Goal: Transaction & Acquisition: Purchase product/service

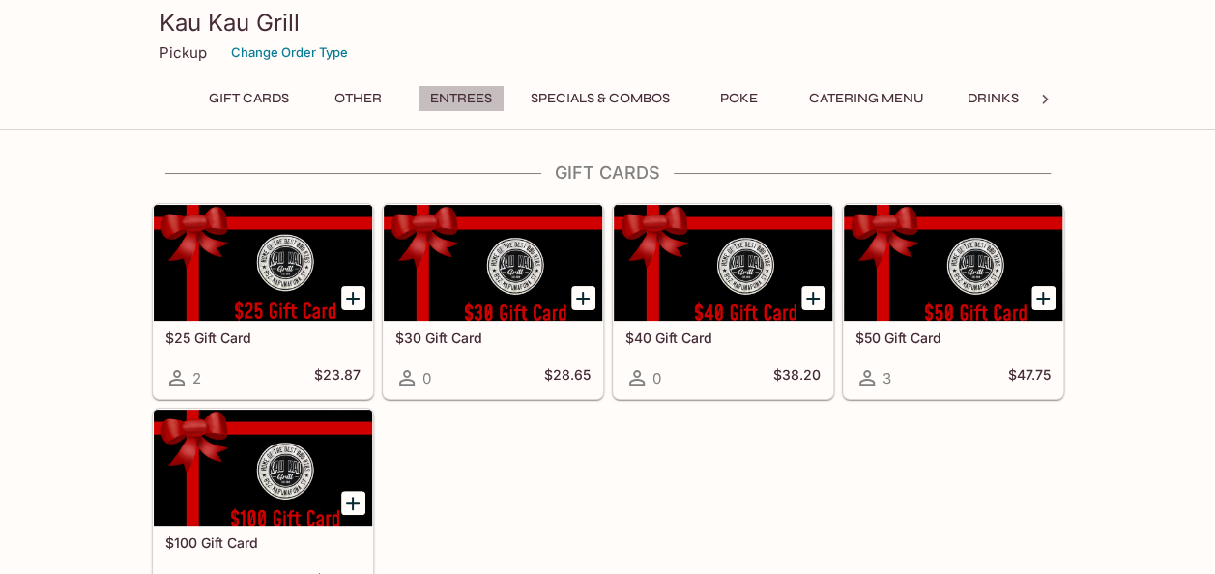
click at [463, 96] on button "Entrees" at bounding box center [460, 98] width 87 height 27
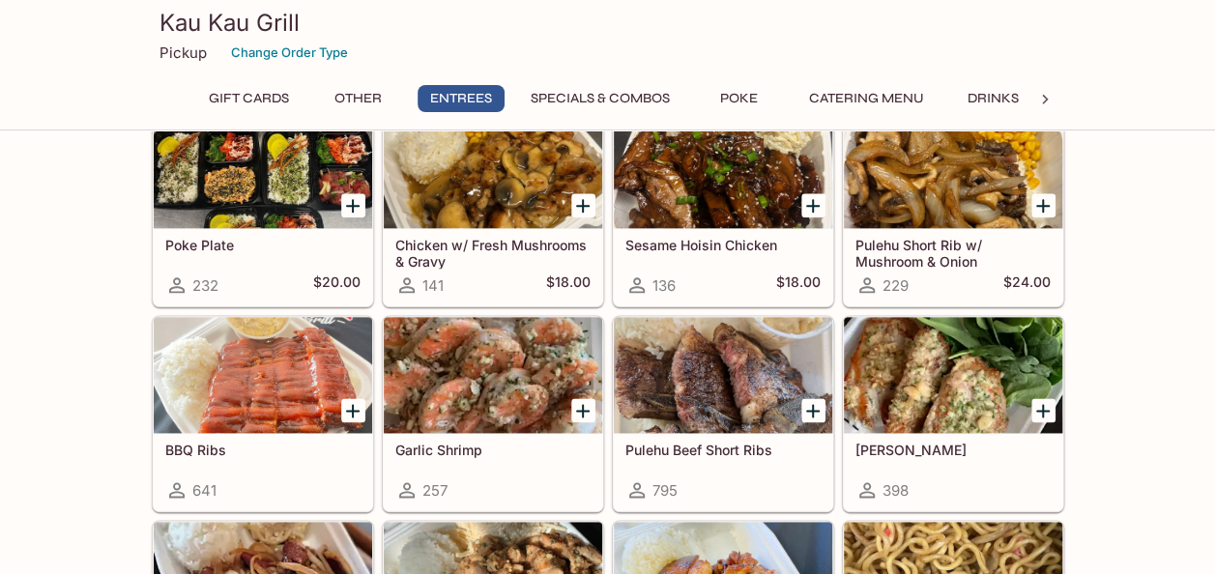
scroll to position [1051, 0]
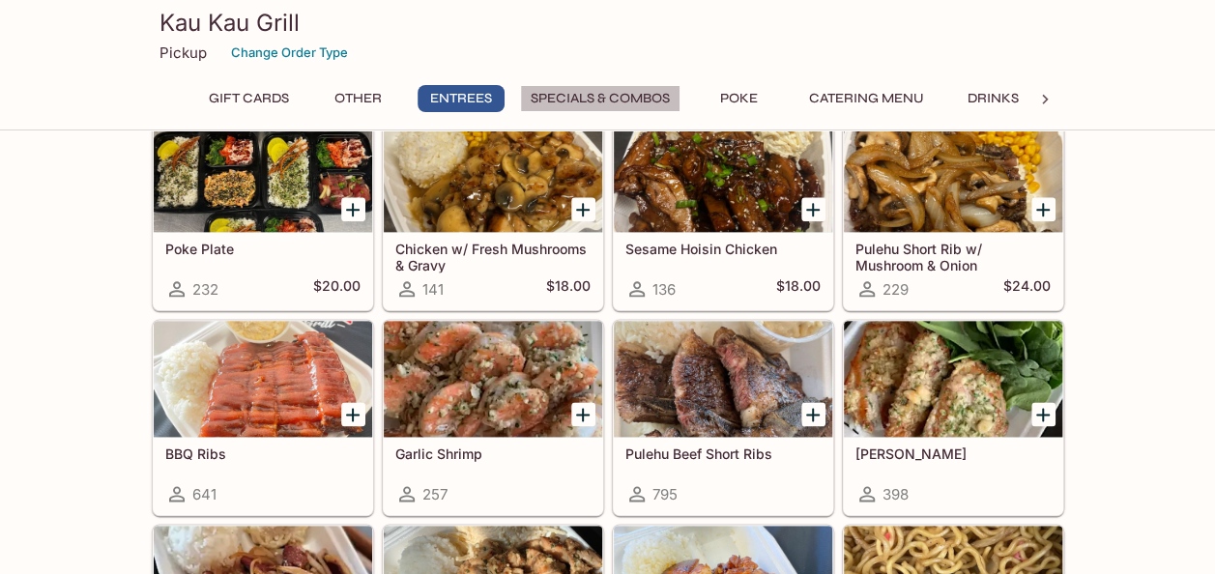
click at [593, 95] on button "Specials & Combos" at bounding box center [600, 98] width 160 height 27
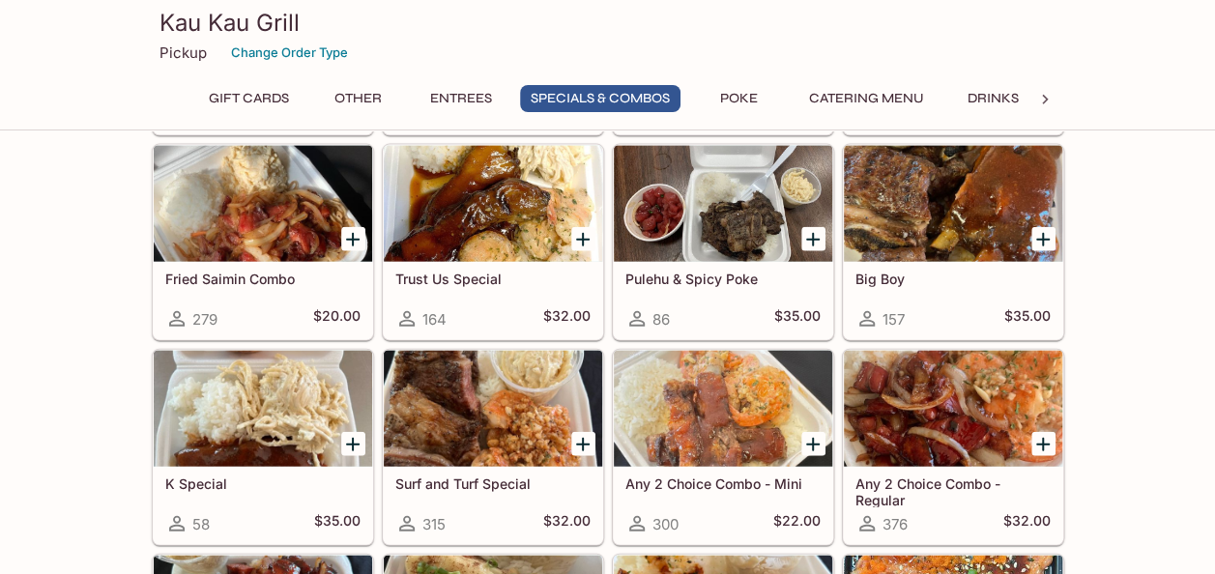
scroll to position [2034, 0]
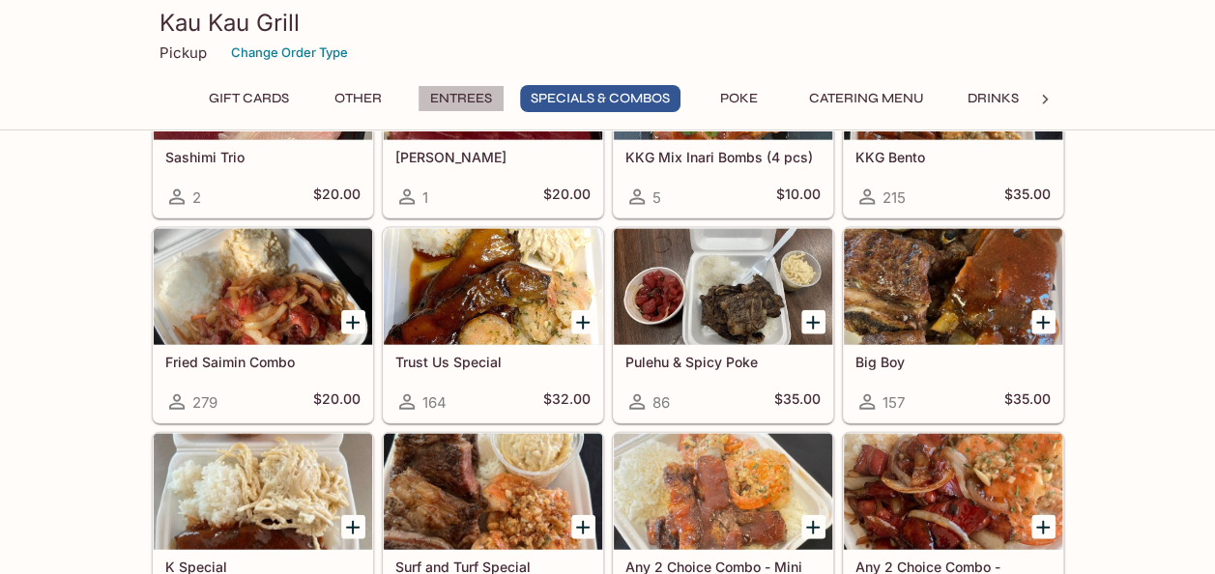
click at [458, 93] on button "Entrees" at bounding box center [460, 98] width 87 height 27
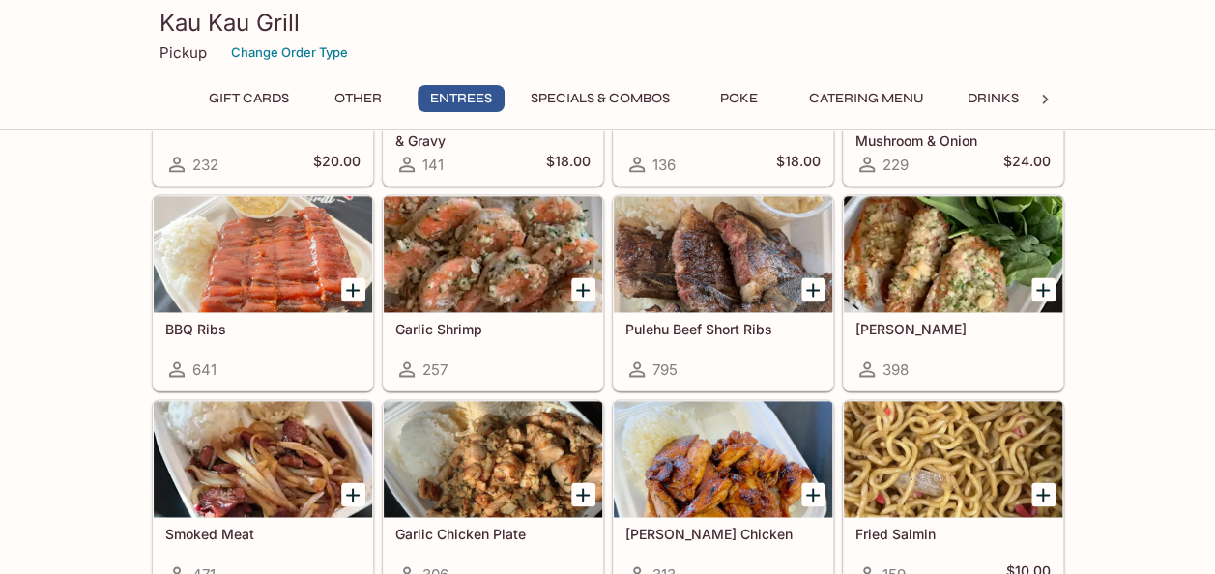
scroll to position [1148, 0]
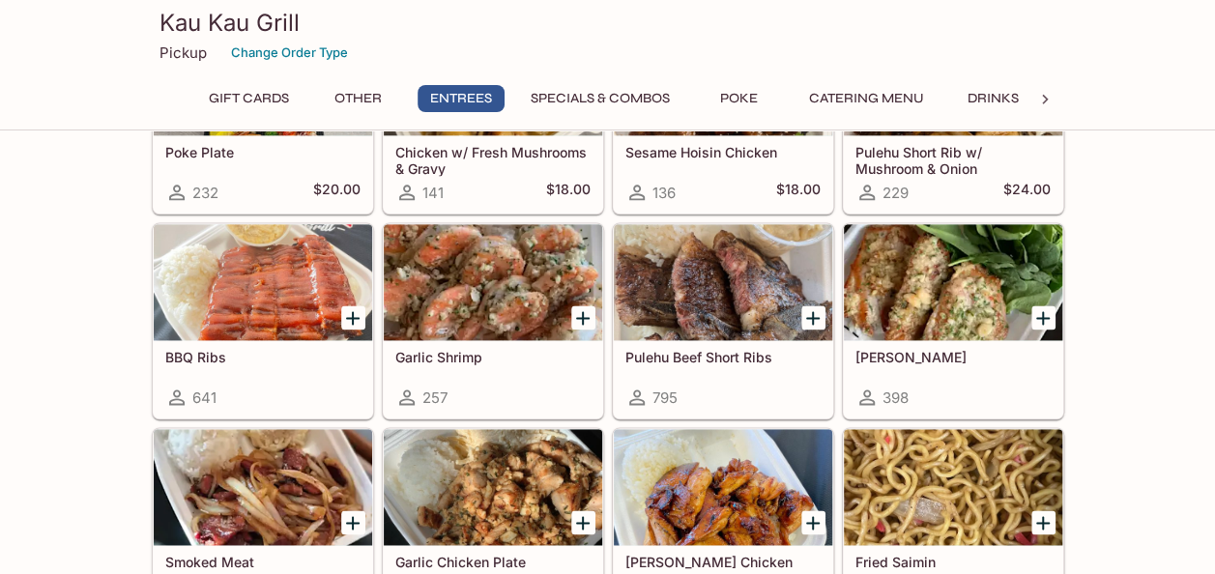
click at [826, 317] on div at bounding box center [813, 318] width 40 height 40
click at [807, 312] on icon "Add Pulehu Beef Short Ribs" at bounding box center [812, 317] width 23 height 23
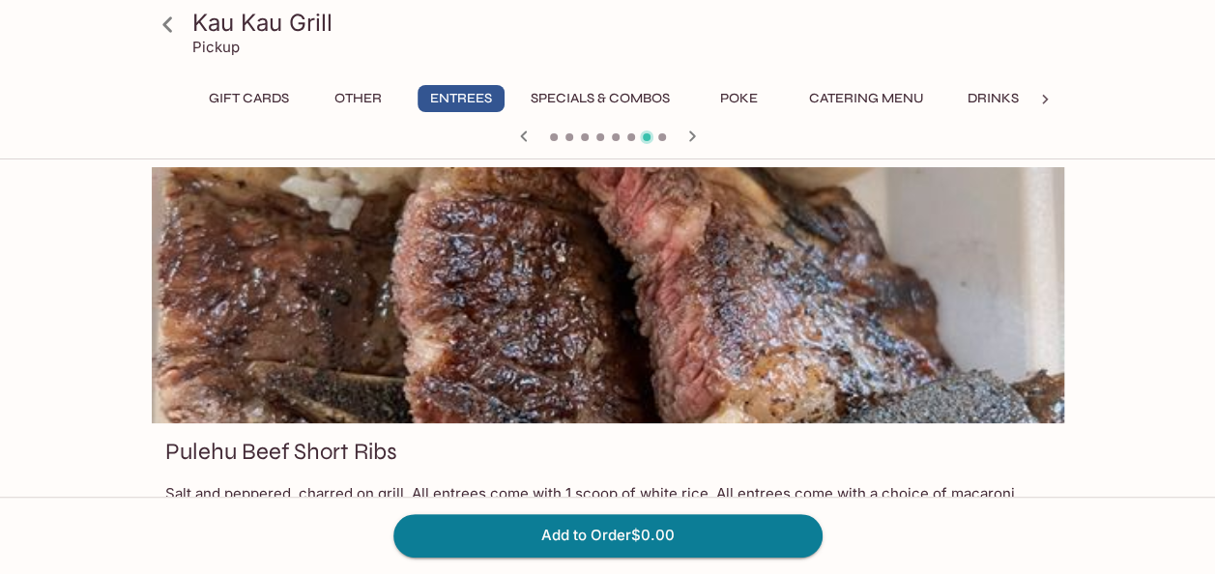
click at [632, 87] on button "Specials & Combos" at bounding box center [600, 98] width 160 height 27
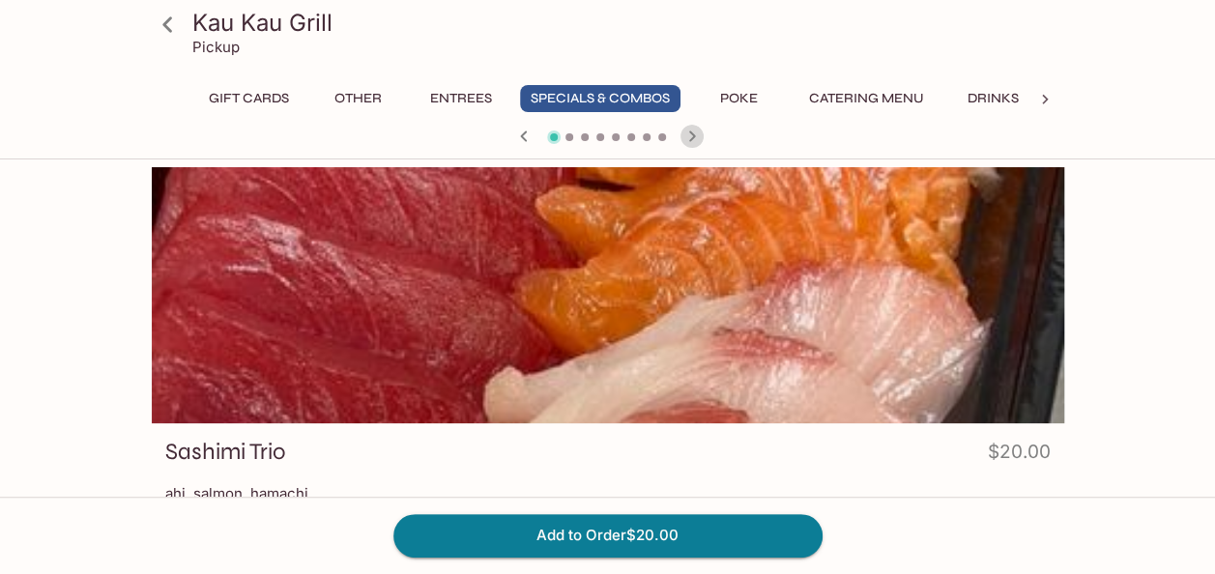
click at [689, 133] on icon "button" at bounding box center [691, 136] width 23 height 23
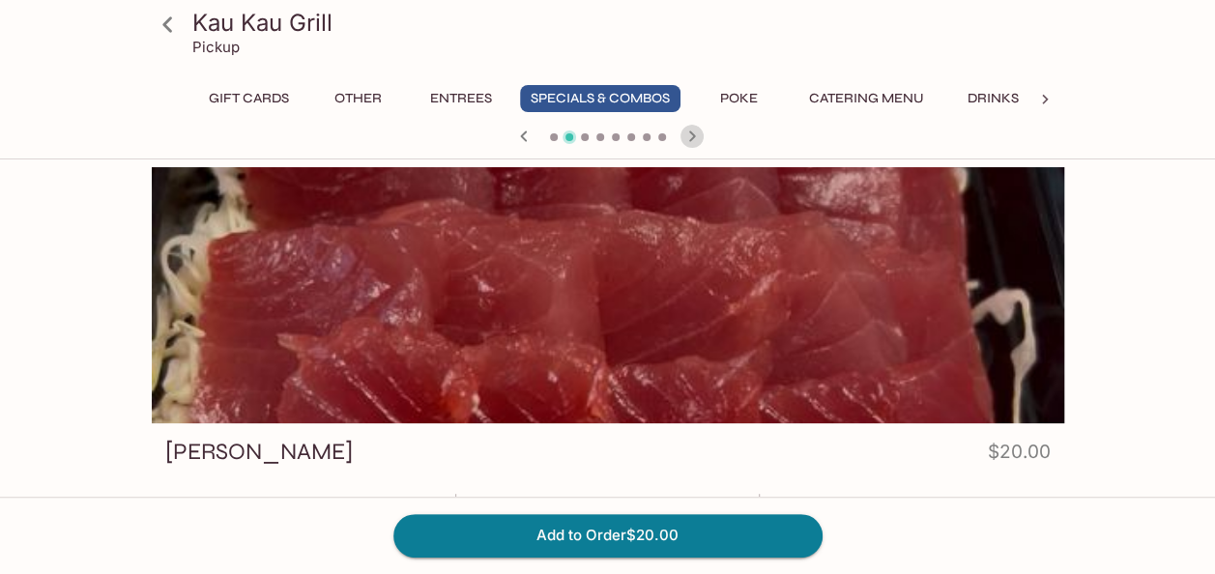
click at [689, 133] on icon "button" at bounding box center [691, 136] width 23 height 23
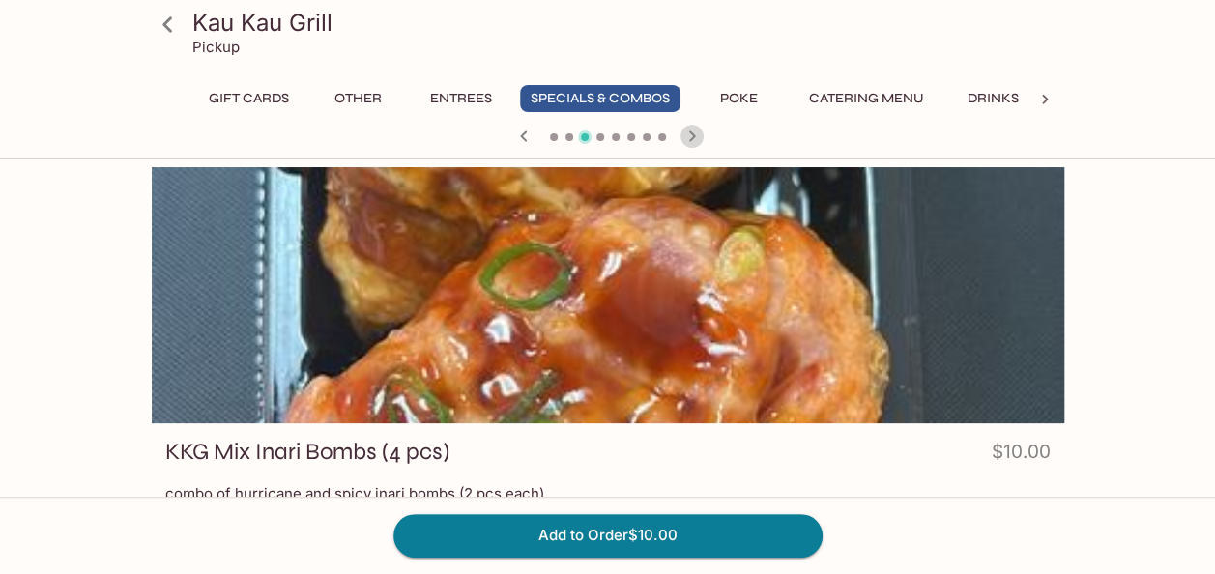
click at [689, 133] on icon "button" at bounding box center [691, 136] width 23 height 23
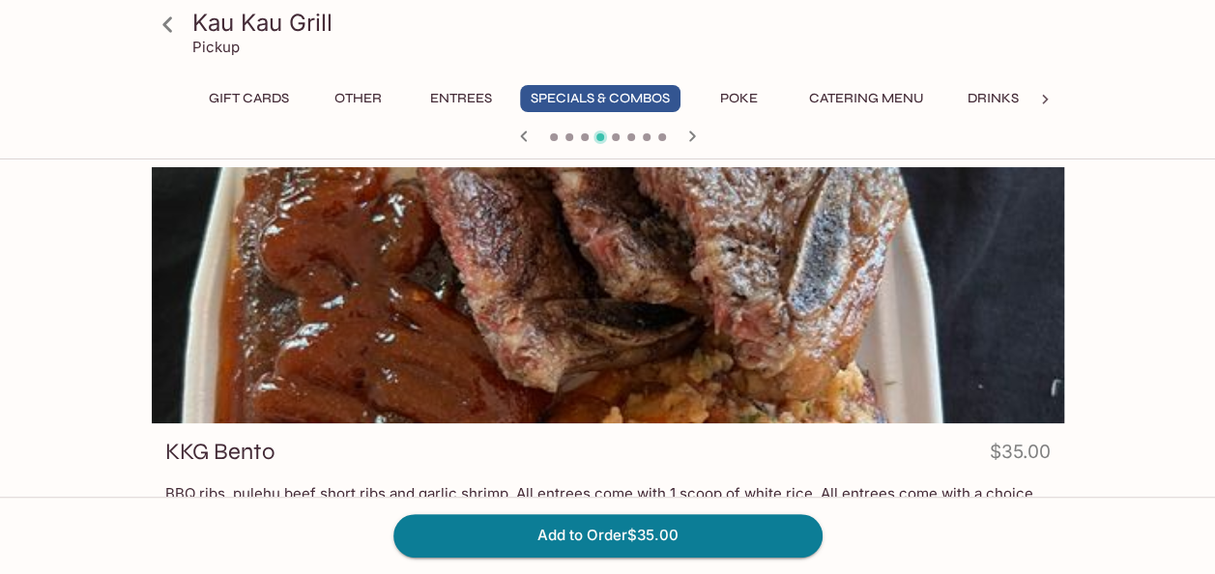
click at [166, 32] on icon at bounding box center [168, 25] width 34 height 34
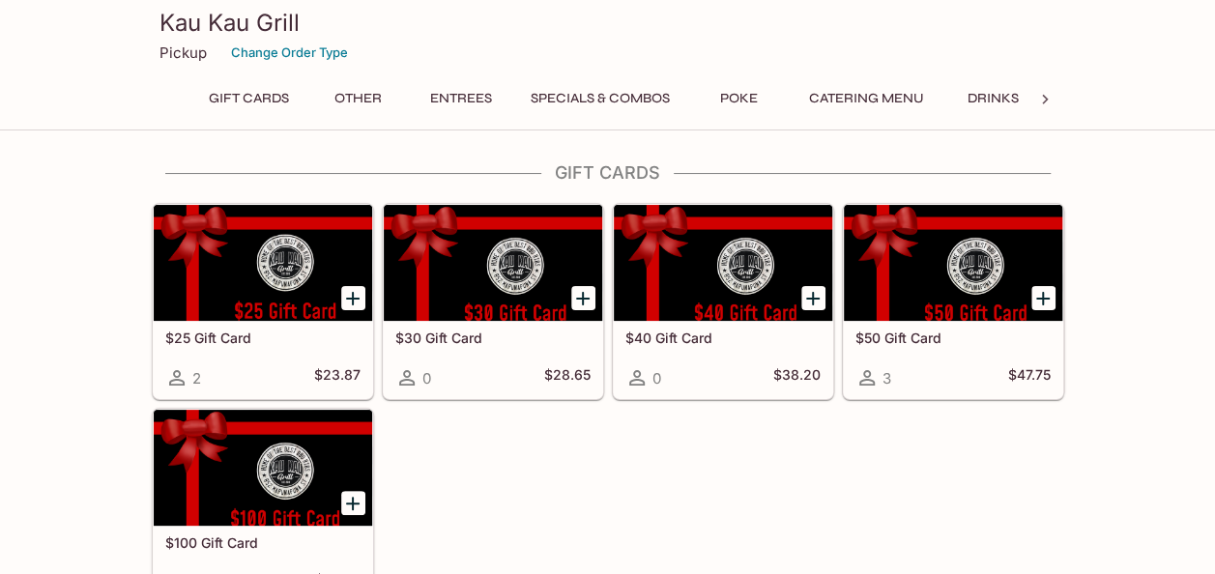
click at [578, 99] on button "Specials & Combos" at bounding box center [600, 98] width 160 height 27
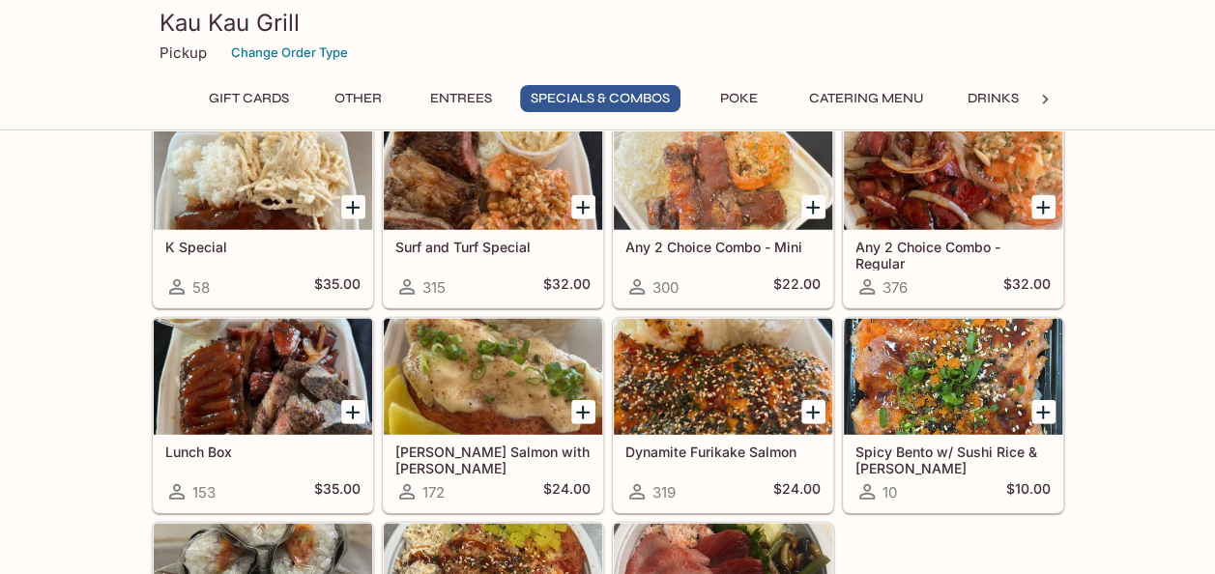
scroll to position [2324, 0]
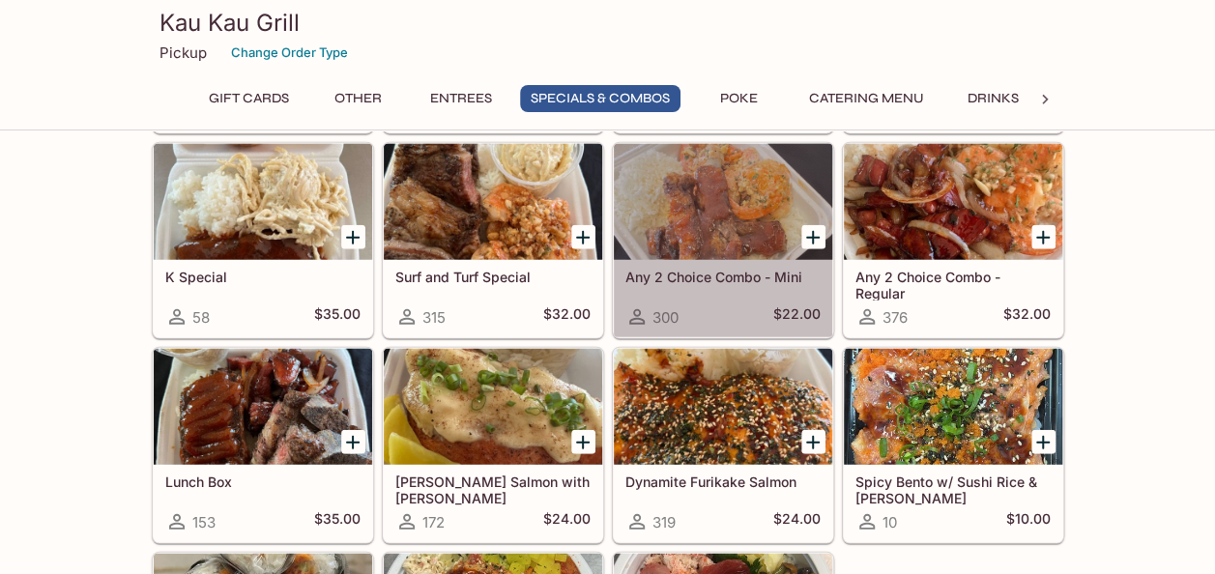
click at [703, 272] on div "Any 2 Choice Combo - Mini 300 $22.00" at bounding box center [723, 298] width 218 height 77
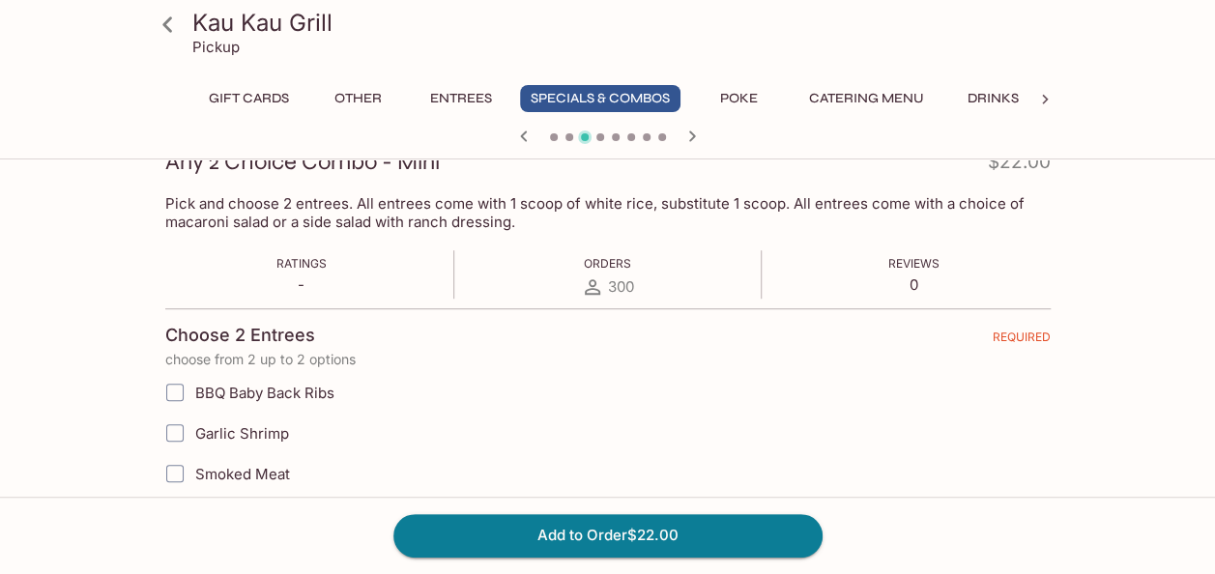
scroll to position [97, 0]
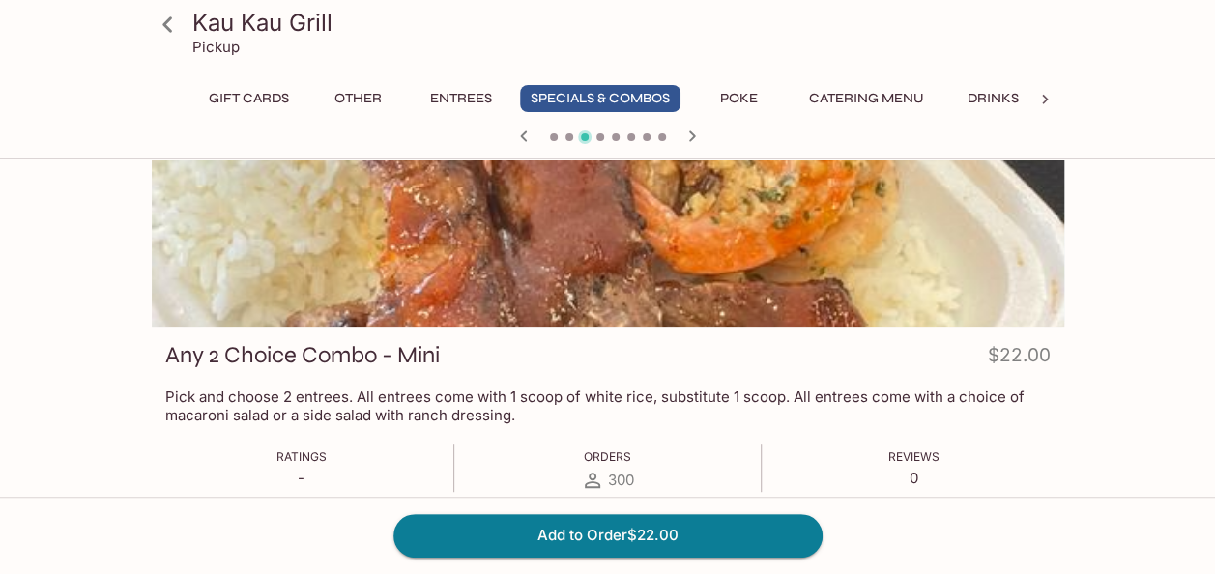
click at [170, 29] on icon at bounding box center [168, 25] width 34 height 34
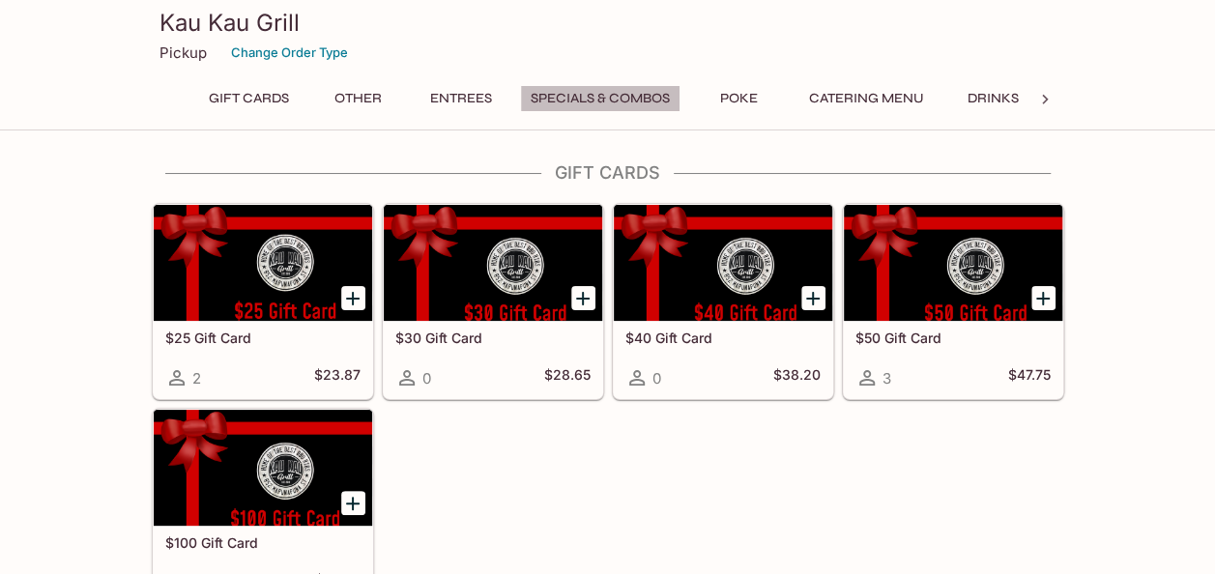
click at [570, 95] on button "Specials & Combos" at bounding box center [600, 98] width 160 height 27
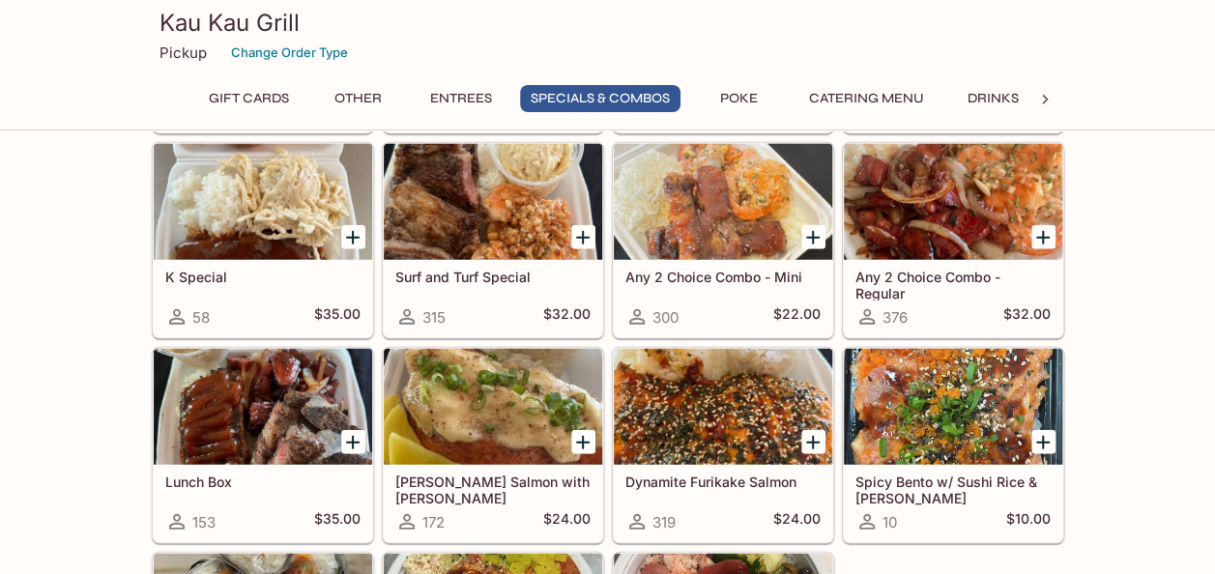
scroll to position [2517, 0]
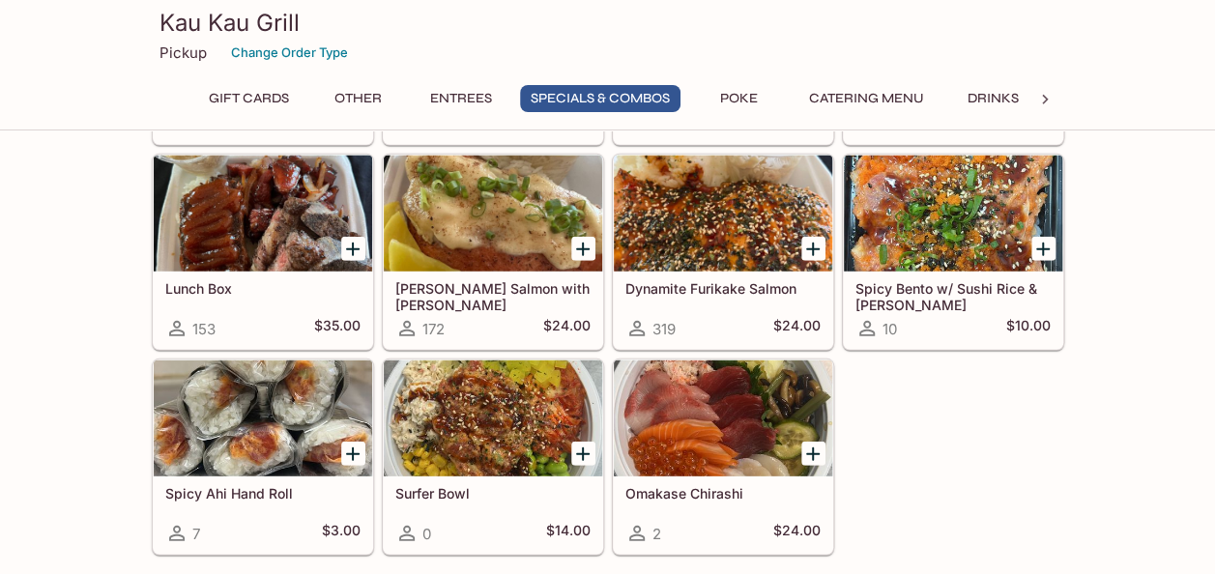
click at [463, 99] on button "Entrees" at bounding box center [460, 98] width 87 height 27
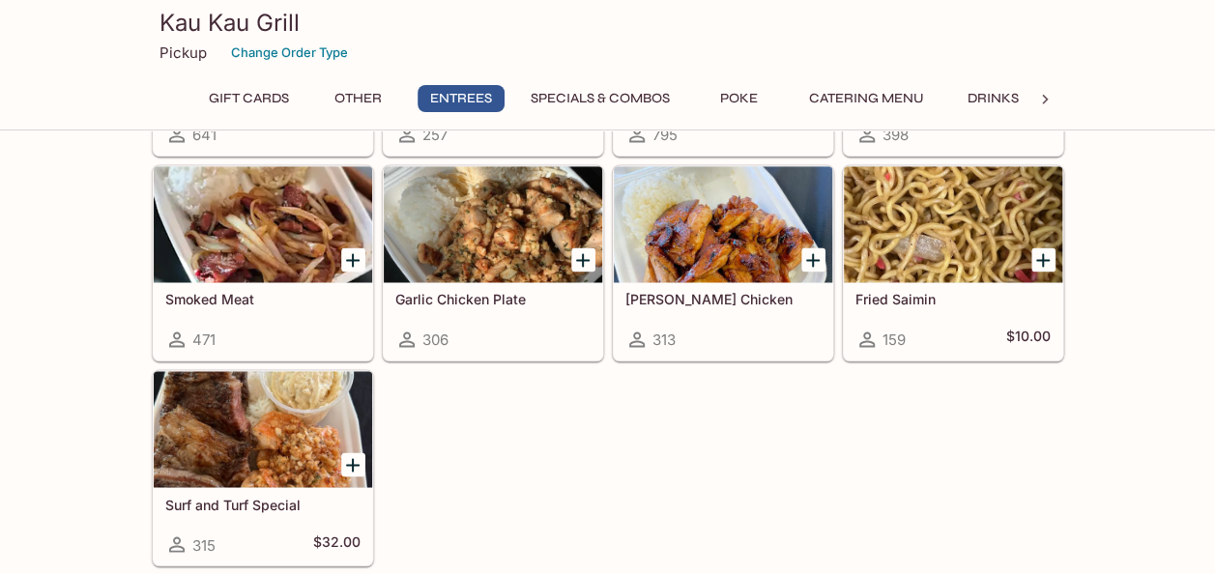
scroll to position [1438, 0]
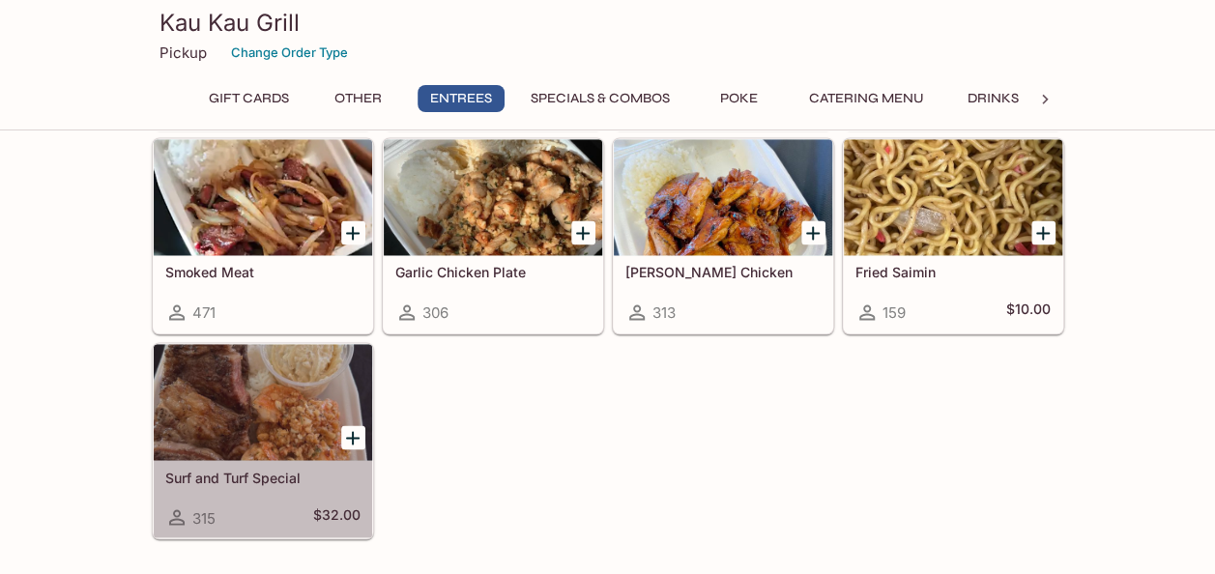
click at [301, 472] on h5 "Surf and Turf Special" at bounding box center [262, 477] width 195 height 16
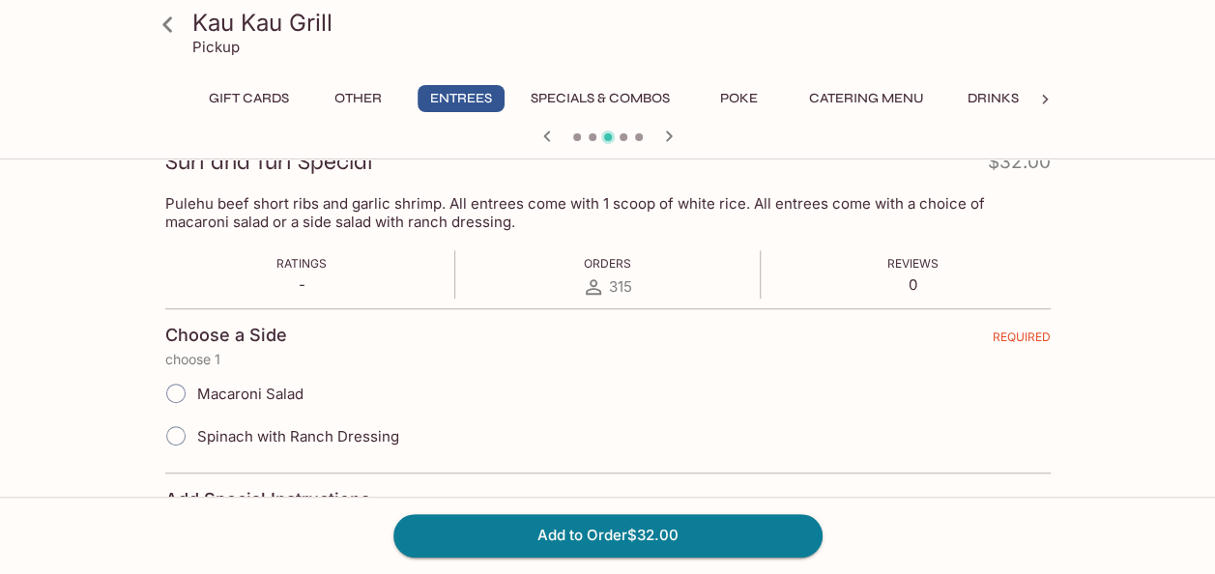
scroll to position [387, 0]
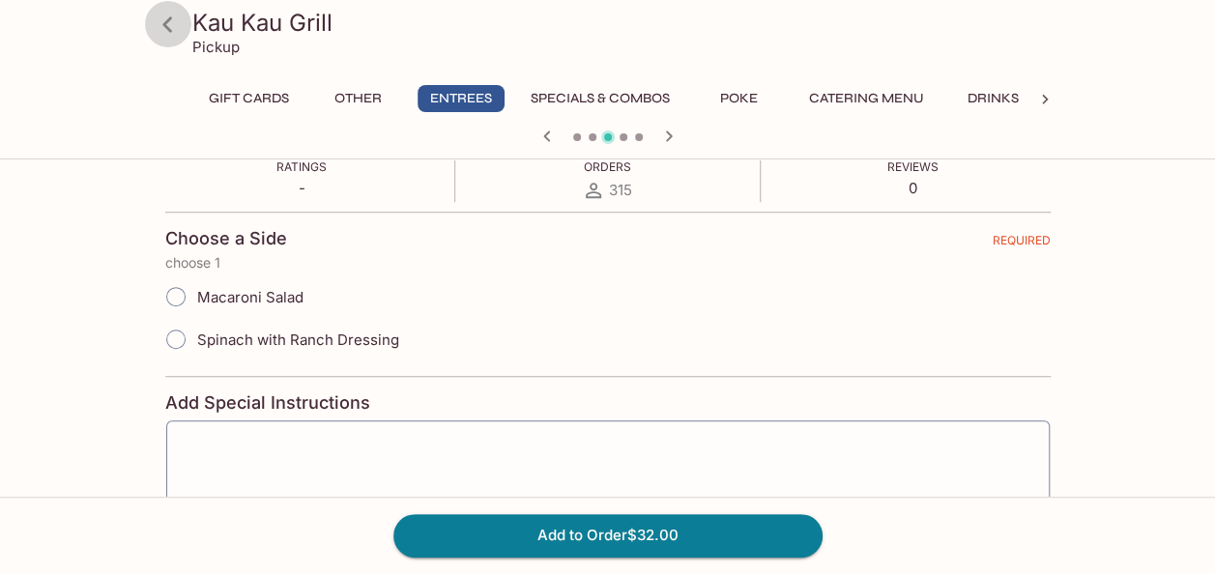
click at [176, 21] on icon at bounding box center [168, 25] width 34 height 34
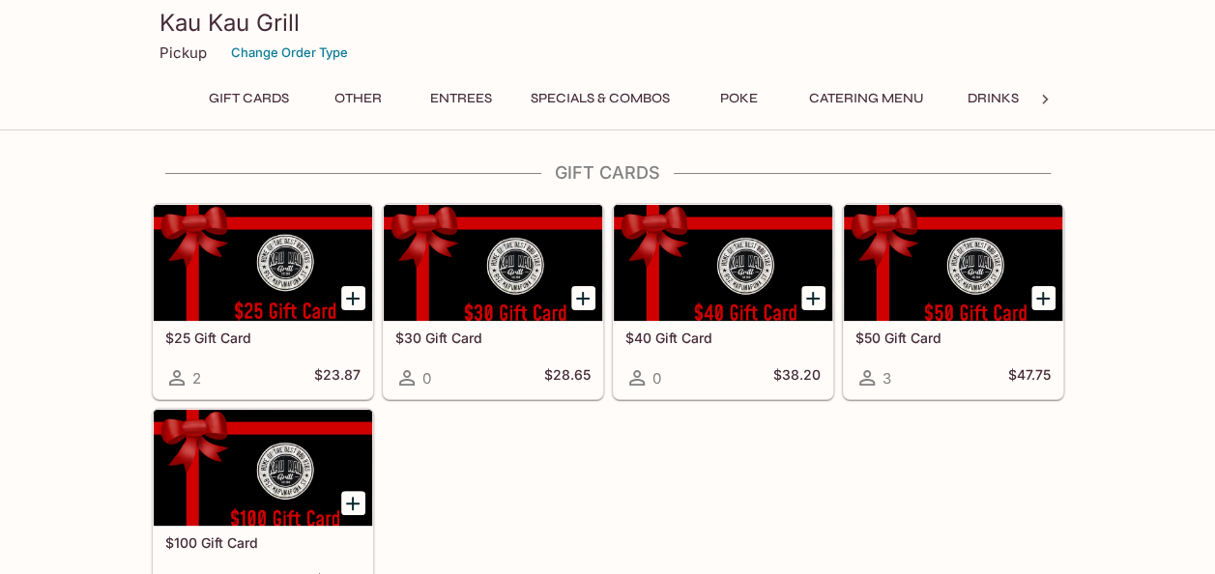
click at [628, 89] on button "Specials & Combos" at bounding box center [600, 98] width 160 height 27
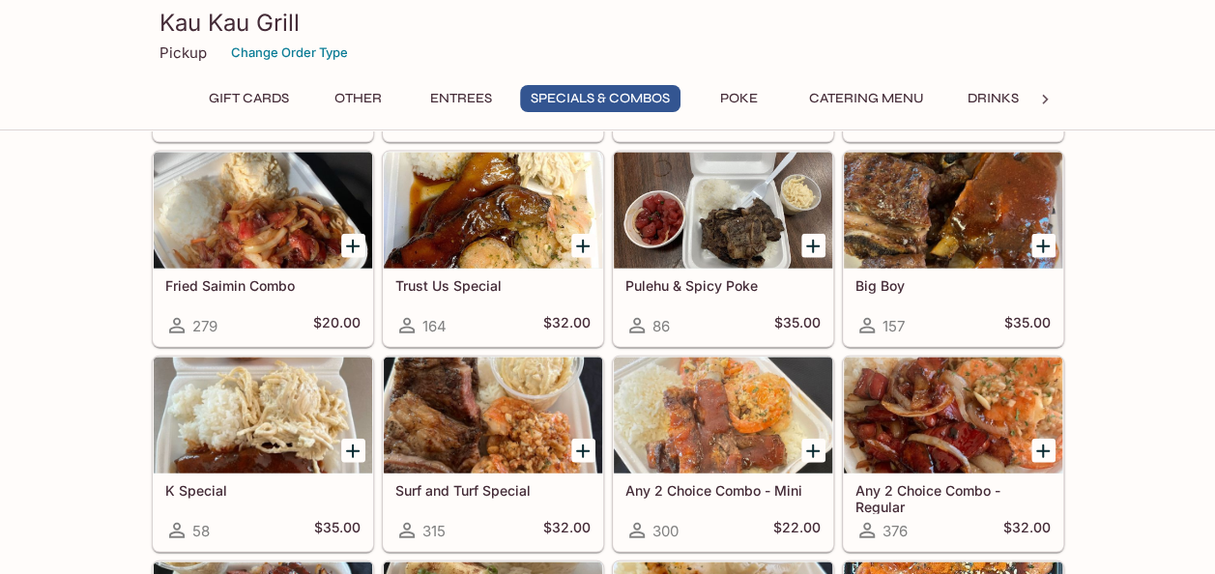
scroll to position [2227, 0]
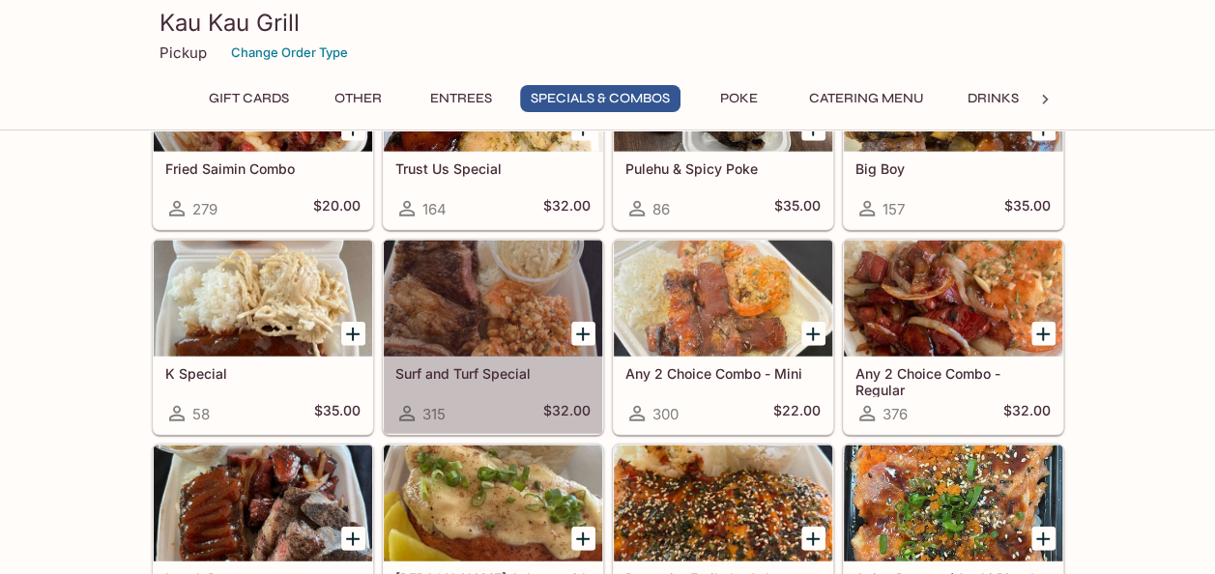
click at [499, 365] on h5 "Surf and Turf Special" at bounding box center [492, 373] width 195 height 16
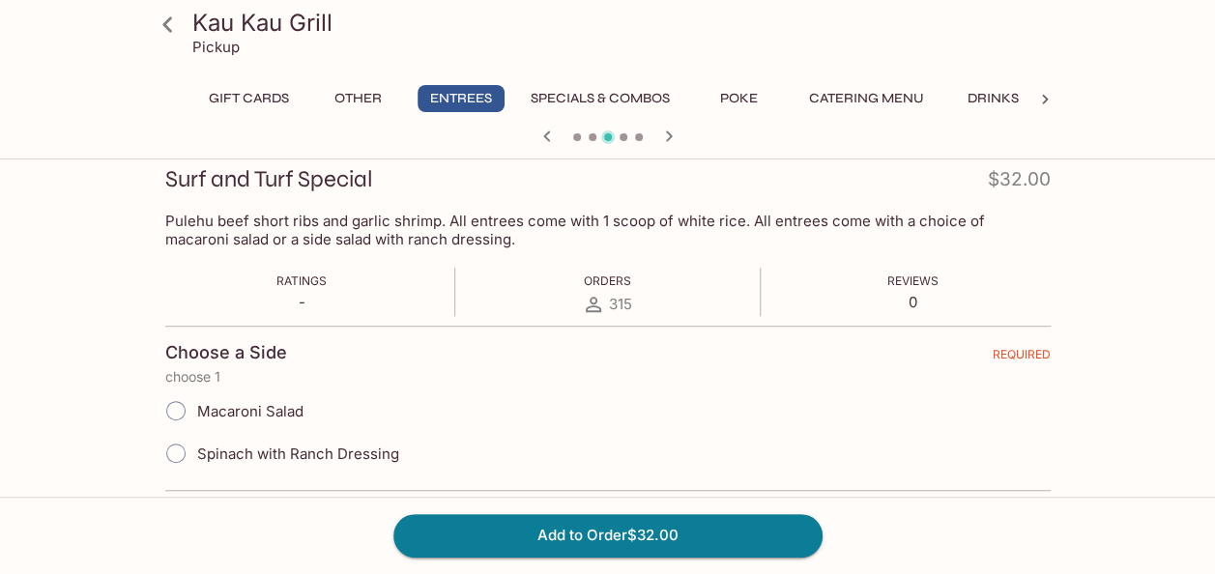
scroll to position [97, 0]
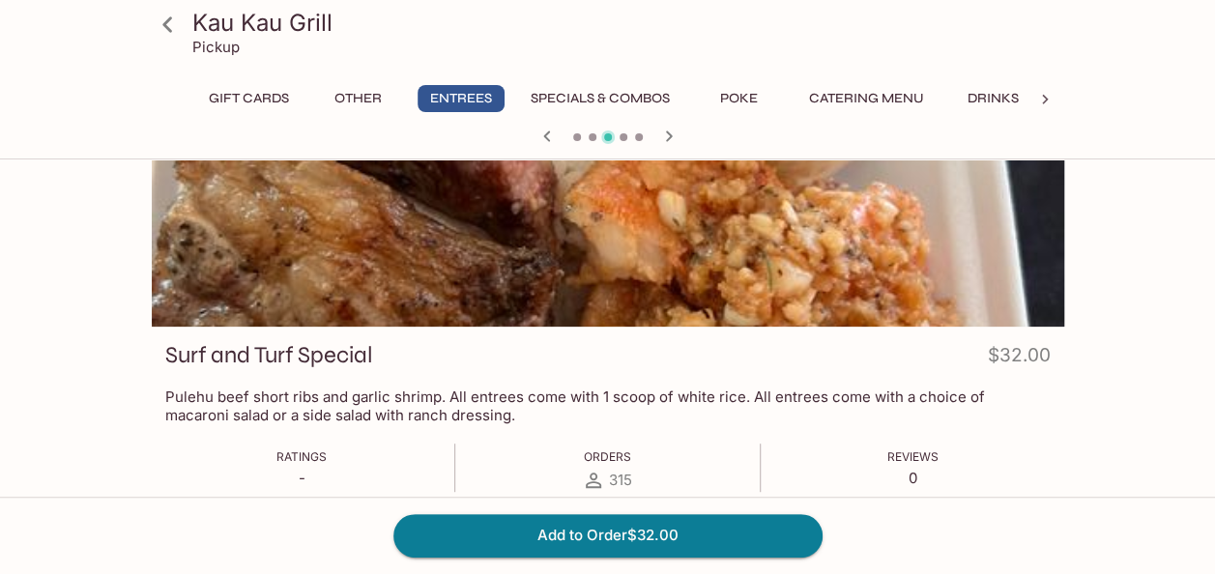
click at [176, 31] on icon at bounding box center [168, 25] width 34 height 34
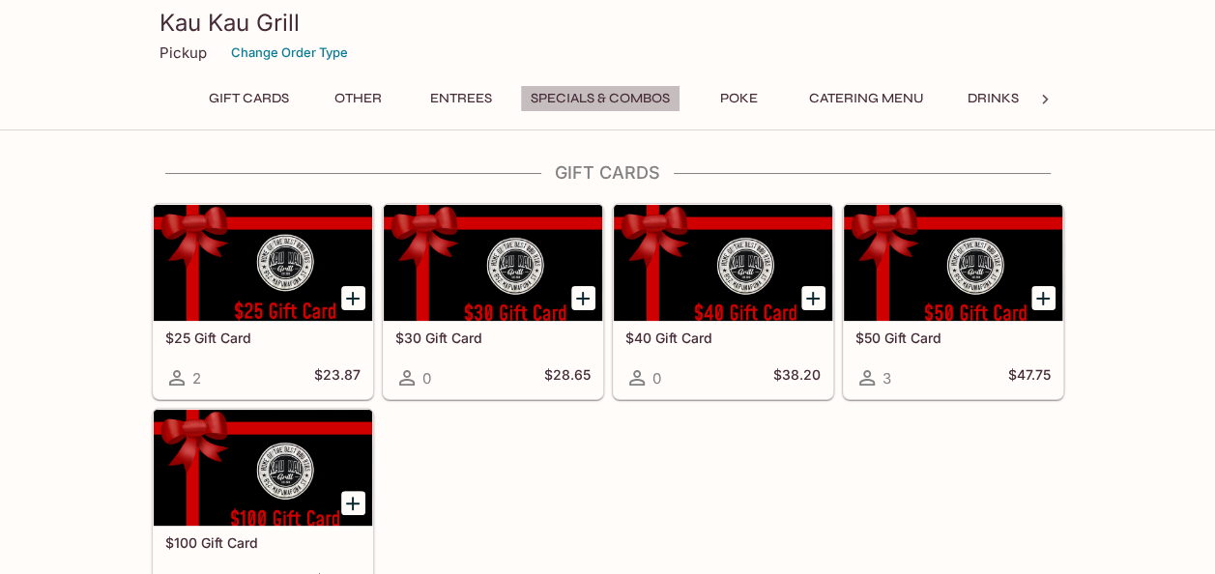
drag, startPoint x: 590, startPoint y: 91, endPoint x: 597, endPoint y: 108, distance: 18.7
click at [590, 91] on button "Specials & Combos" at bounding box center [600, 98] width 160 height 27
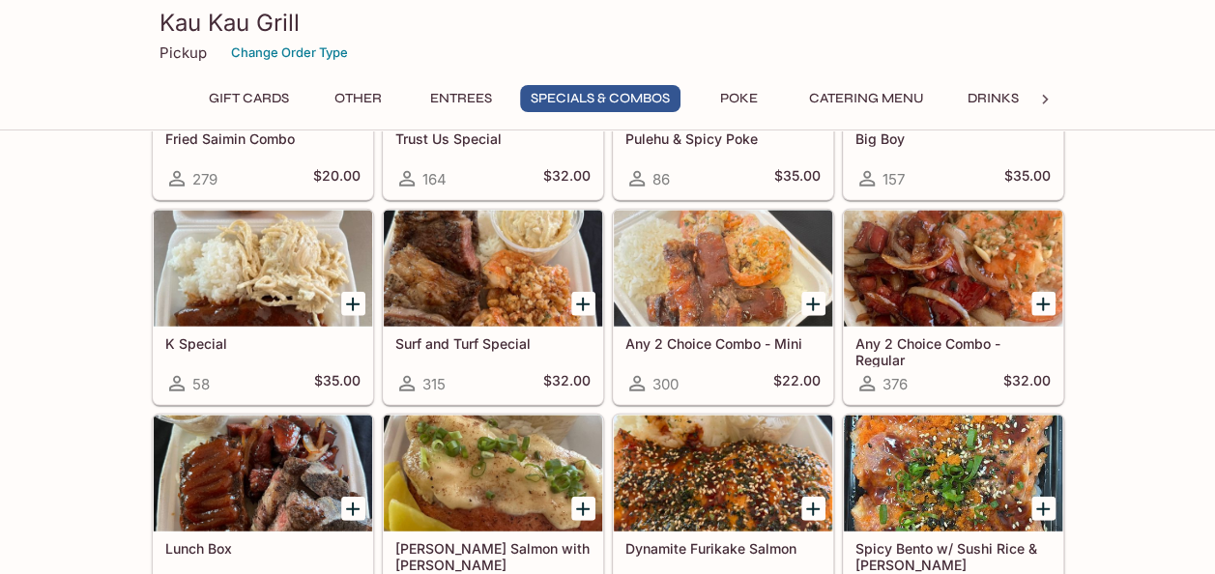
scroll to position [2227, 0]
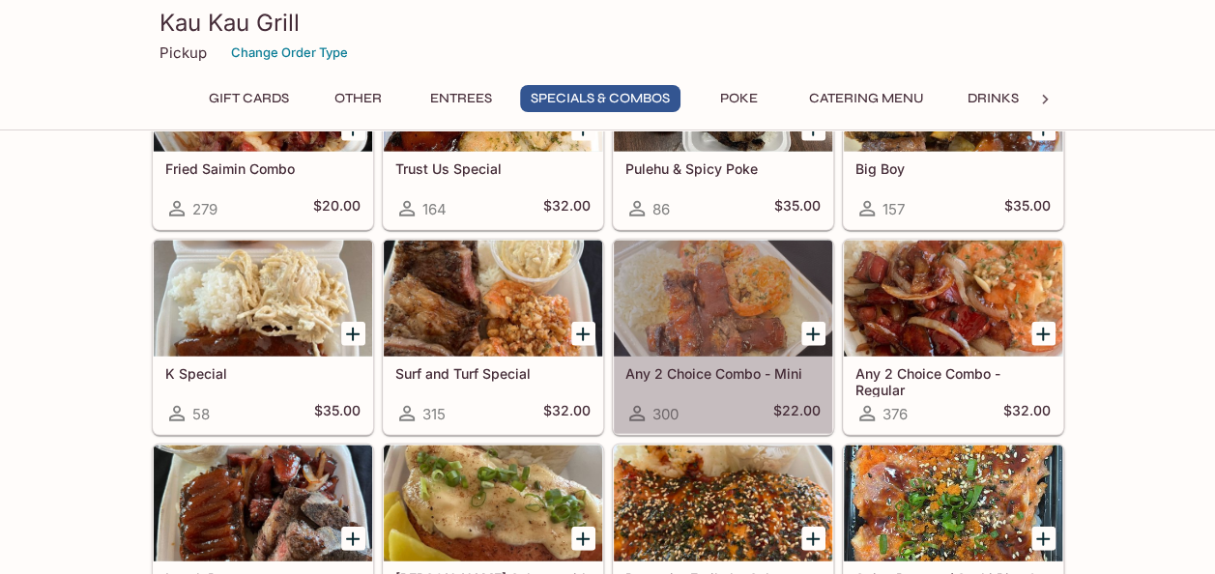
click at [708, 365] on h5 "Any 2 Choice Combo - Mini" at bounding box center [722, 373] width 195 height 16
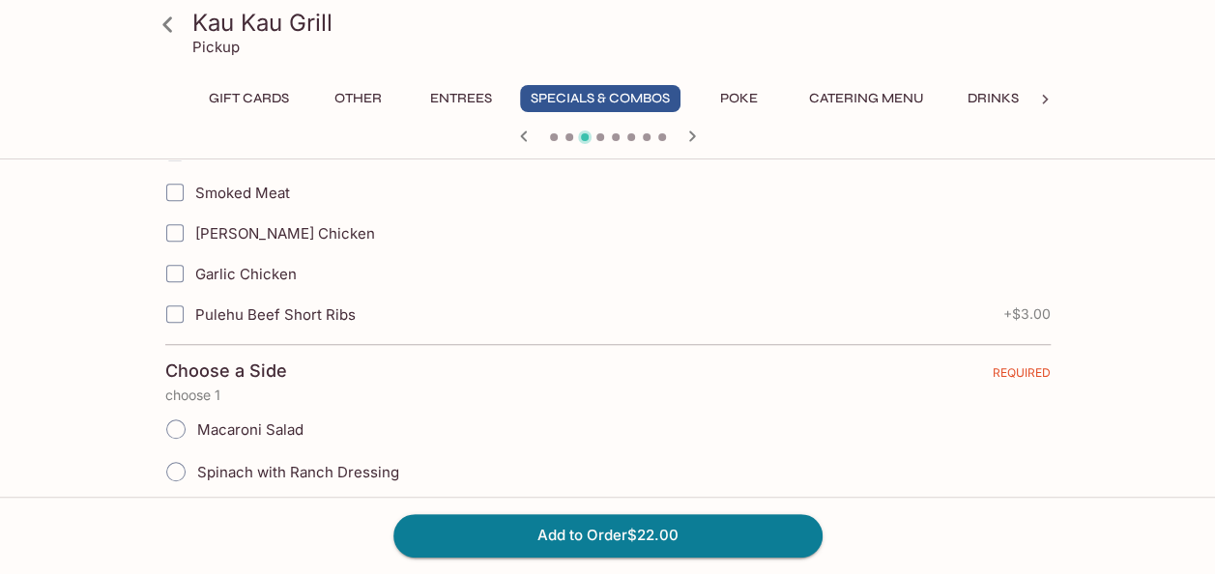
scroll to position [580, 0]
